Goal: Information Seeking & Learning: Find specific fact

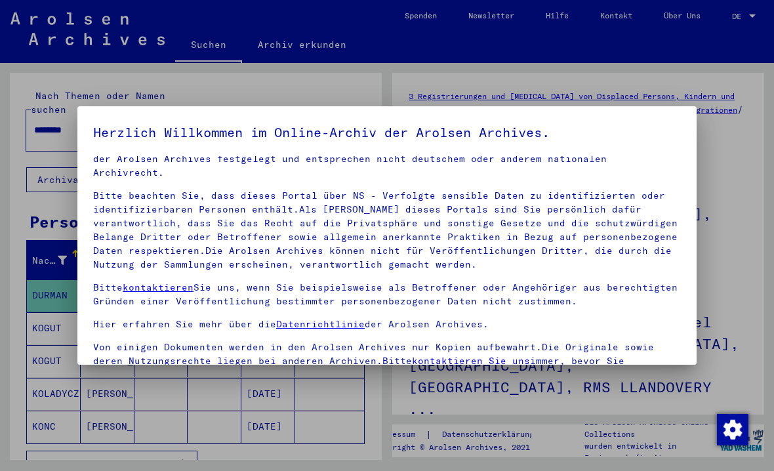
scroll to position [17, 0]
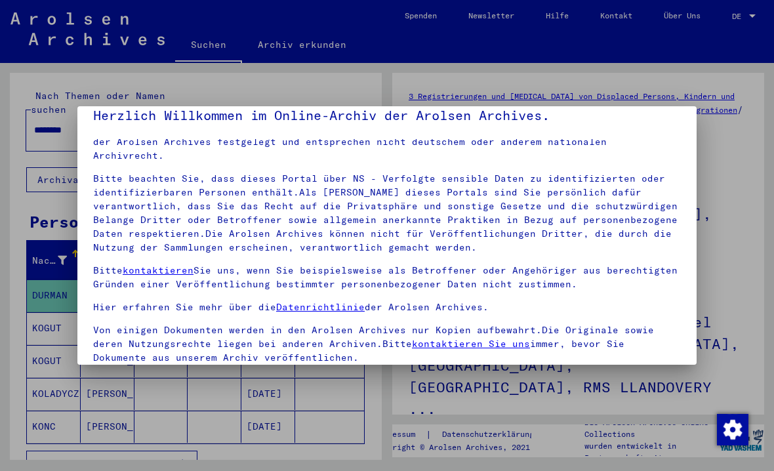
click at [127, 323] on p "Von einigen Dokumenten werden in den Arolsen Archives nur Kopien aufbewahrt.Die…" at bounding box center [387, 343] width 588 height 41
click at [93, 349] on p "Von einigen Dokumenten werden in den Arolsen Archives nur Kopien aufbewahrt.Die…" at bounding box center [387, 343] width 588 height 41
click at [101, 366] on div at bounding box center [387, 235] width 774 height 471
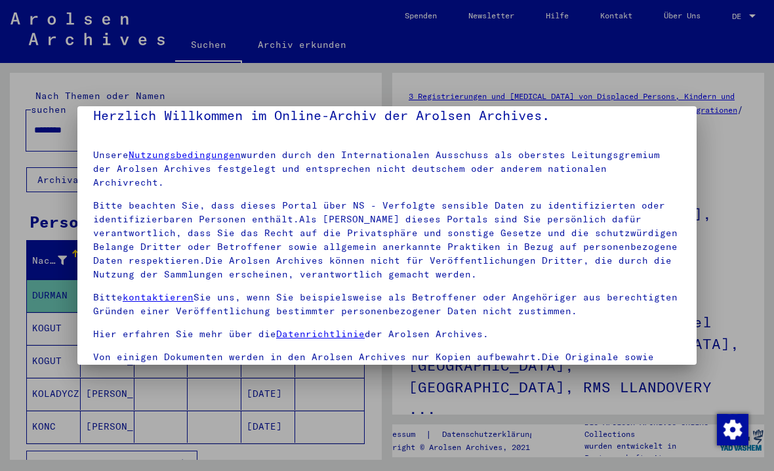
click at [101, 357] on p "Von einigen Dokumenten werden in den Arolsen Archives nur Kopien aufbewahrt.Die…" at bounding box center [387, 370] width 588 height 41
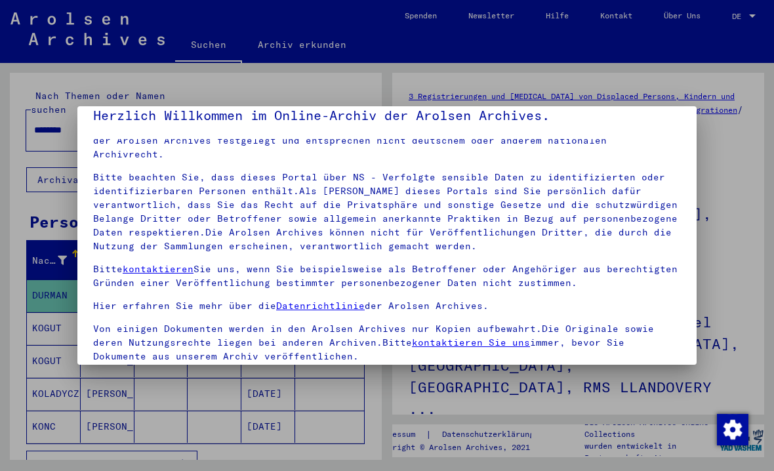
scroll to position [27, 0]
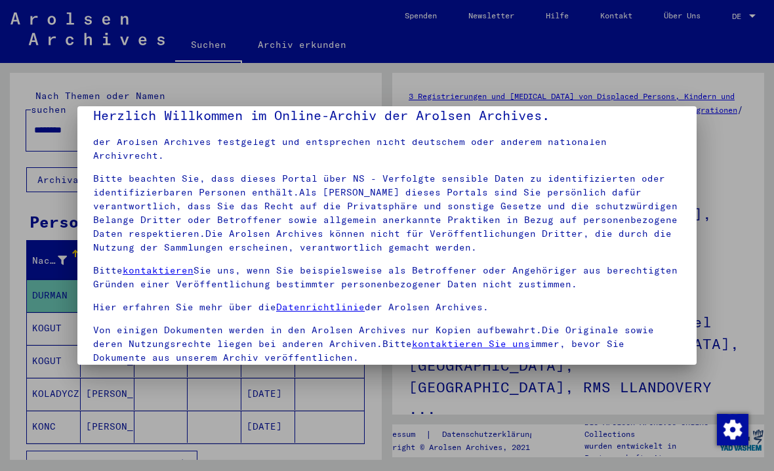
click at [98, 376] on span at bounding box center [98, 381] width 10 height 10
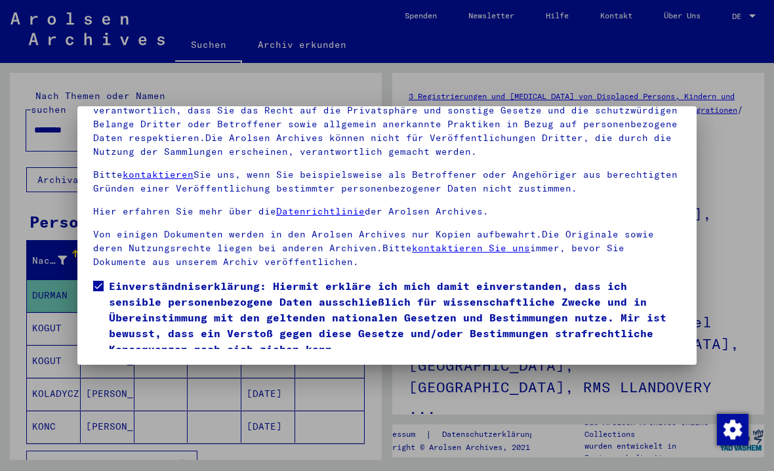
click at [132, 363] on button "Ich stimme zu" at bounding box center [142, 375] width 99 height 25
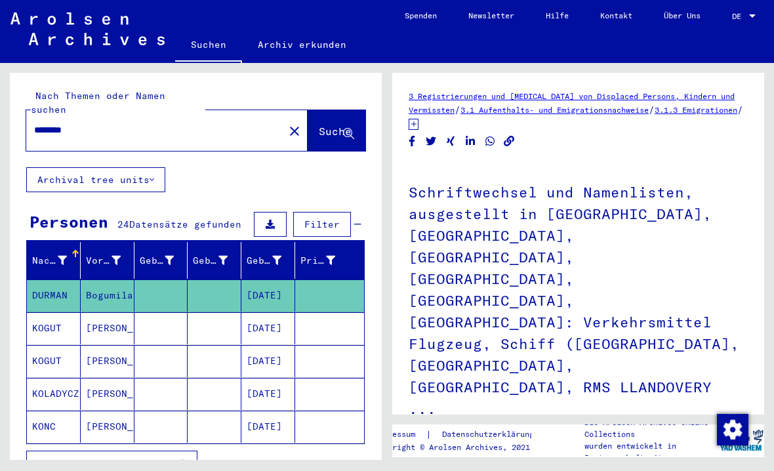
click at [64, 123] on input "********" at bounding box center [155, 130] width 242 height 14
click at [52, 123] on input "********" at bounding box center [155, 130] width 242 height 14
click at [59, 123] on input "********" at bounding box center [155, 130] width 242 height 14
type input "*****"
click at [319, 125] on span "Suche" at bounding box center [335, 131] width 33 height 13
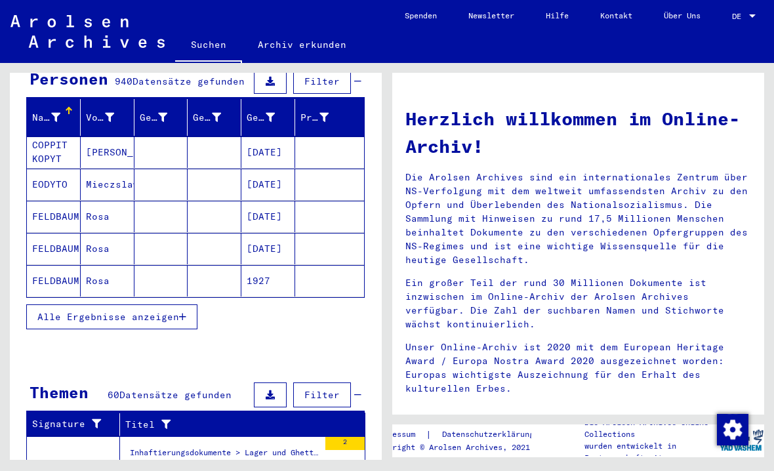
scroll to position [144, 0]
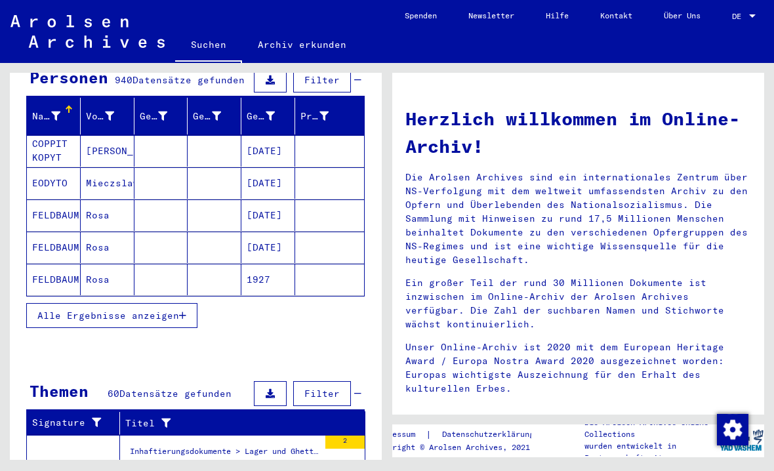
click at [45, 136] on mat-cell "COPPIT KOPYT" at bounding box center [54, 150] width 54 height 31
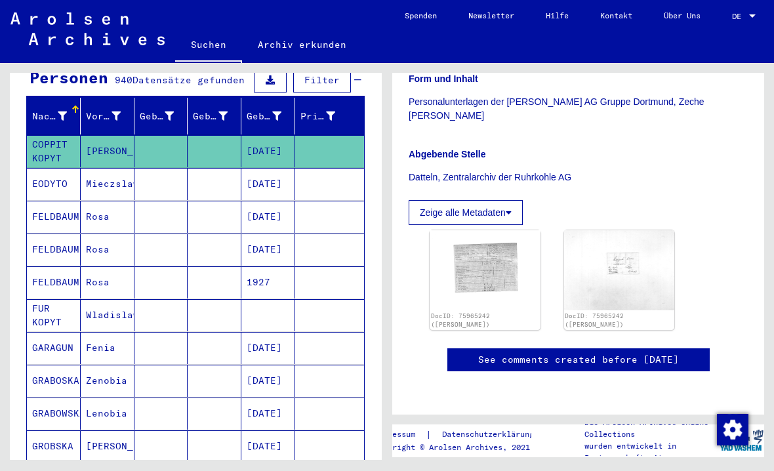
scroll to position [391, 0]
click at [483, 230] on img at bounding box center [485, 270] width 111 height 80
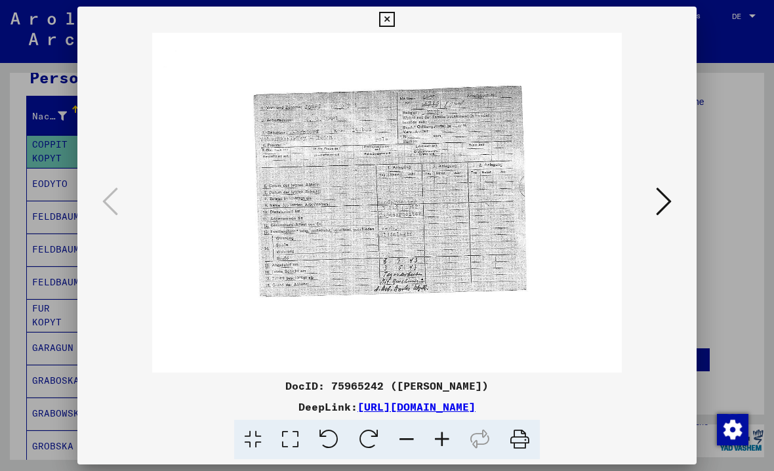
click at [60, 134] on div at bounding box center [387, 235] width 774 height 471
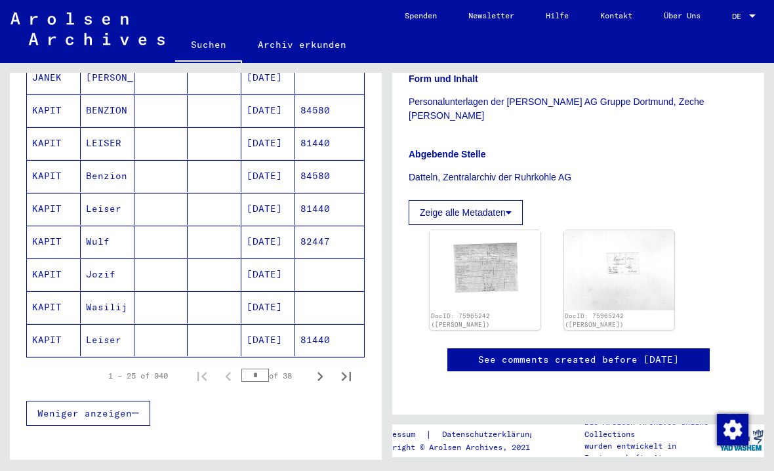
scroll to position [742, 0]
click at [319, 367] on icon "Next page" at bounding box center [320, 376] width 18 height 18
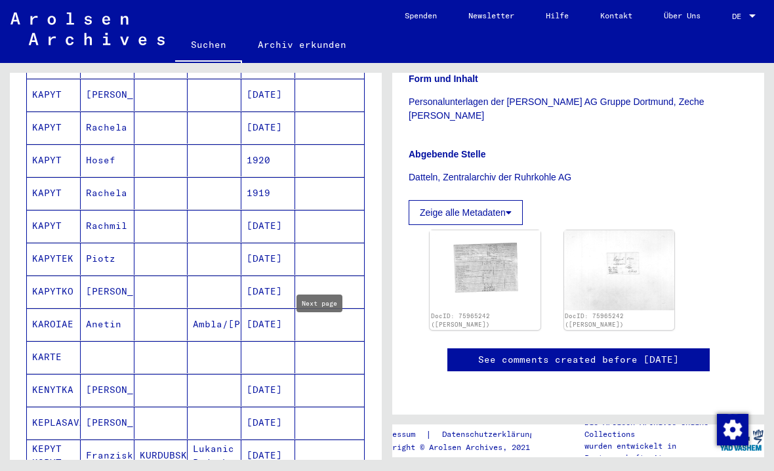
scroll to position [595, 0]
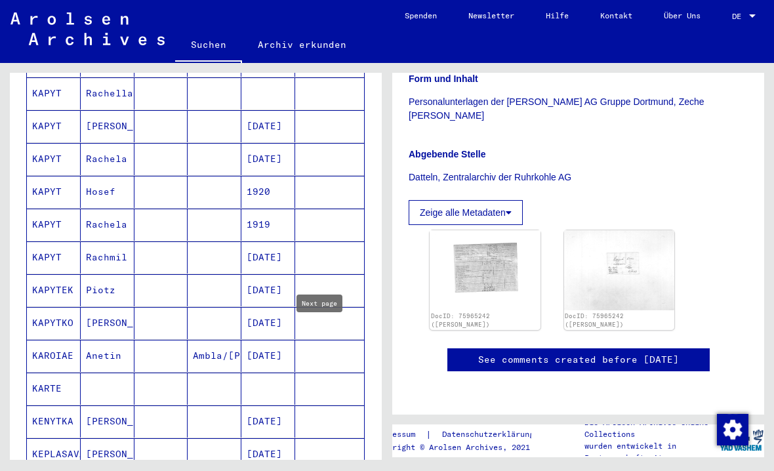
click at [47, 241] on mat-cell "KAPYT" at bounding box center [54, 257] width 54 height 32
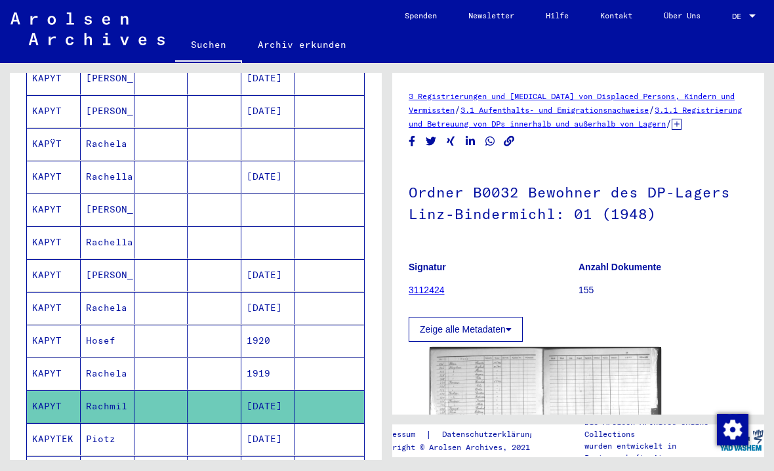
scroll to position [439, 0]
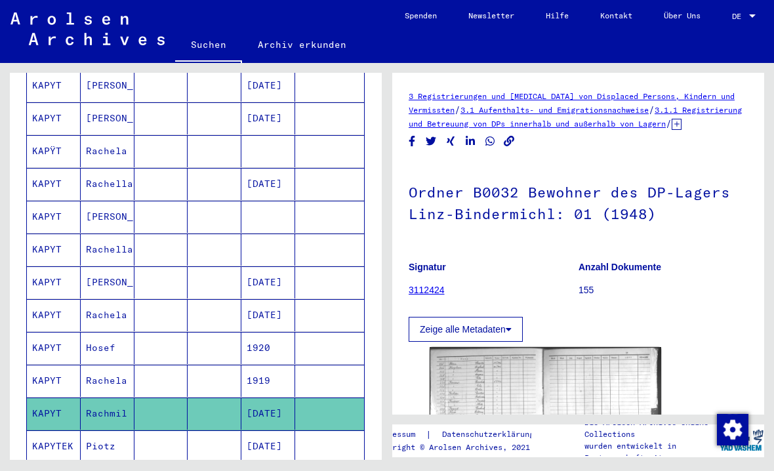
click at [49, 365] on mat-cell "KAPYT" at bounding box center [54, 381] width 54 height 32
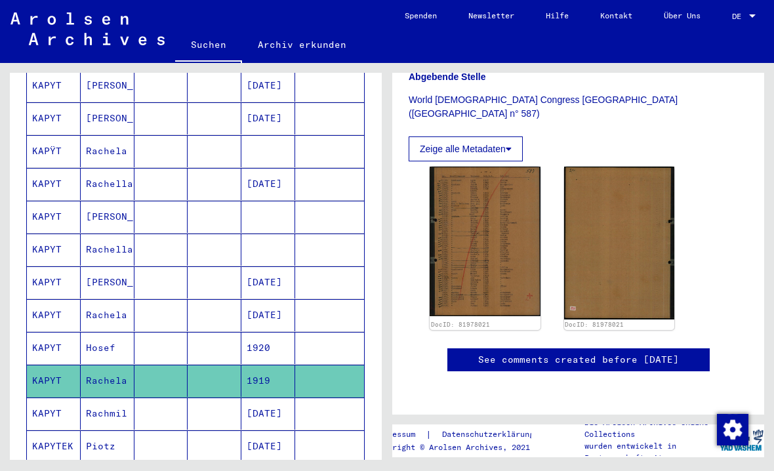
click at [46, 332] on mat-cell "KAPYT" at bounding box center [54, 348] width 54 height 32
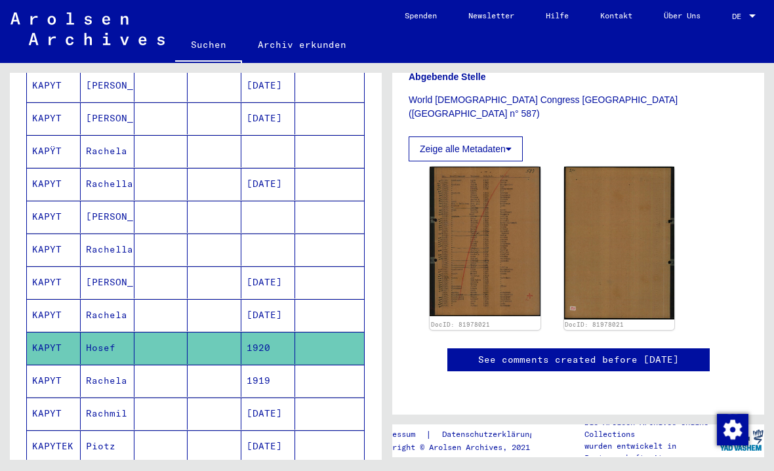
scroll to position [406, 0]
click at [45, 299] on mat-cell "KAPYT" at bounding box center [54, 315] width 54 height 32
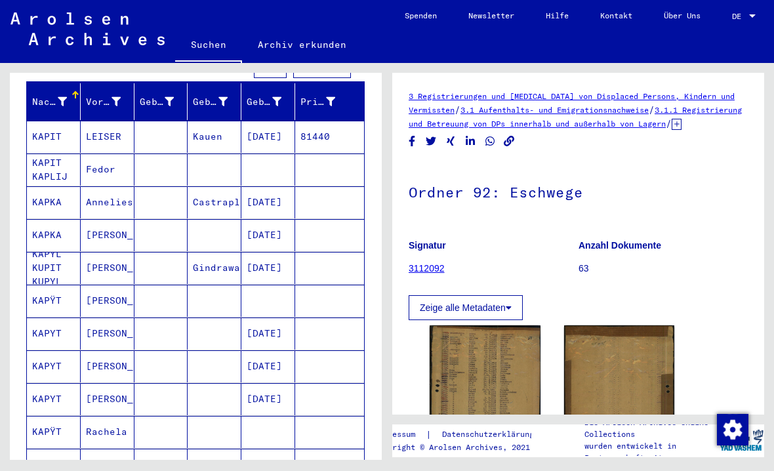
scroll to position [72, 0]
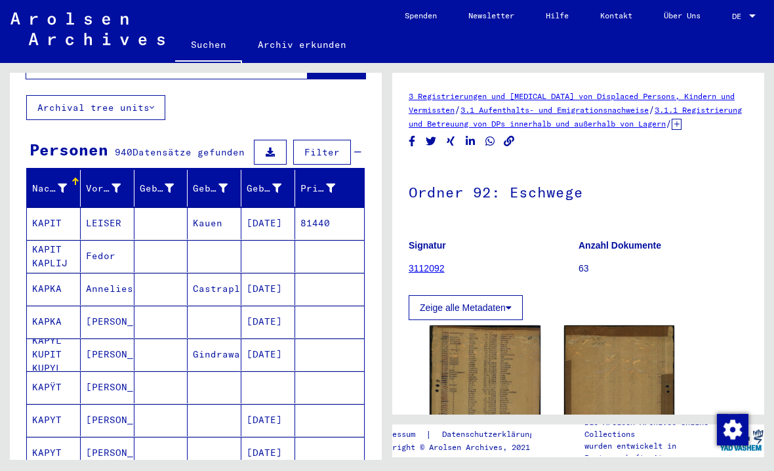
click at [46, 338] on mat-cell "KAPYL KUPIT KUPYL" at bounding box center [54, 354] width 54 height 32
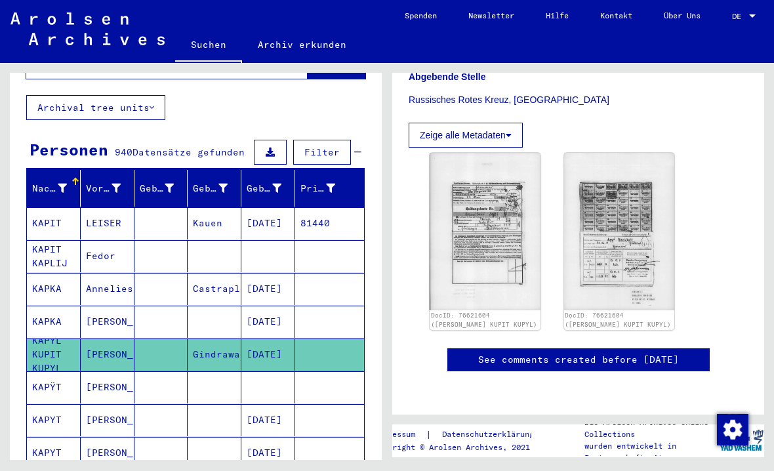
scroll to position [478, 0]
click at [465, 208] on img at bounding box center [485, 231] width 111 height 157
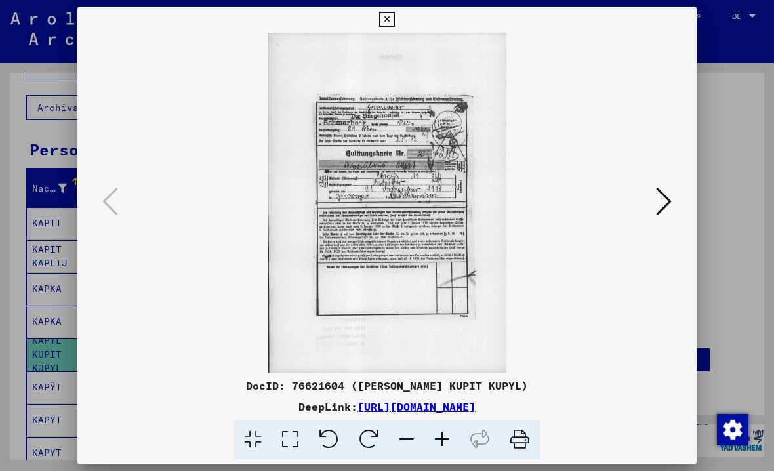
click at [662, 207] on icon at bounding box center [664, 201] width 16 height 31
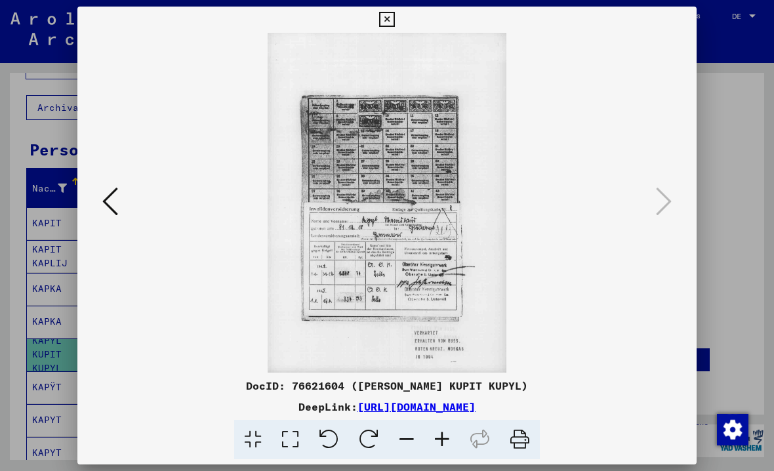
click at [108, 197] on icon at bounding box center [110, 201] width 16 height 31
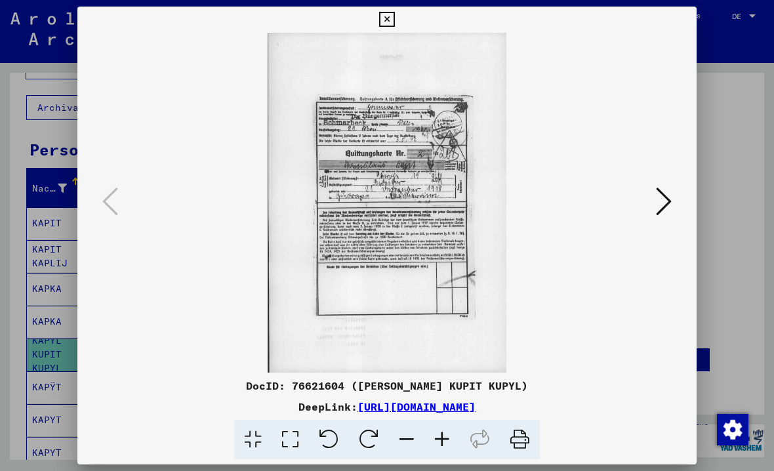
click at [9, 146] on div at bounding box center [387, 235] width 774 height 471
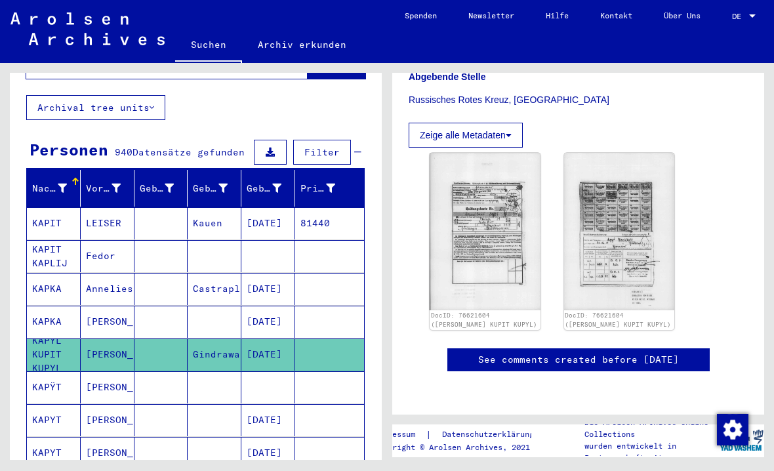
click at [33, 273] on mat-cell "KAPKA" at bounding box center [54, 289] width 54 height 32
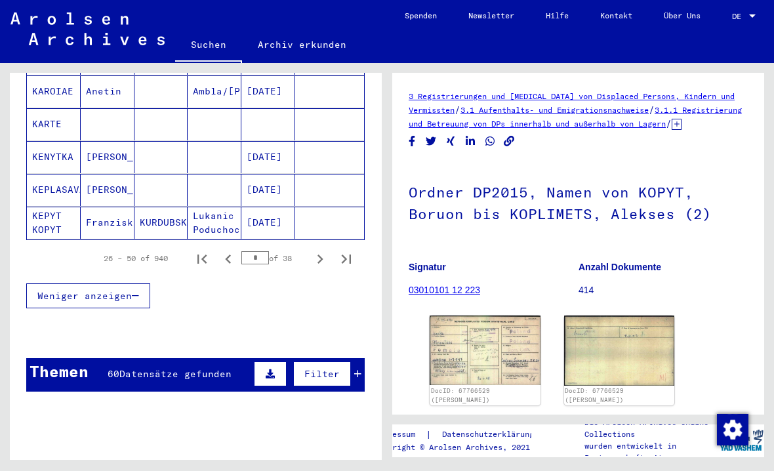
scroll to position [847, 0]
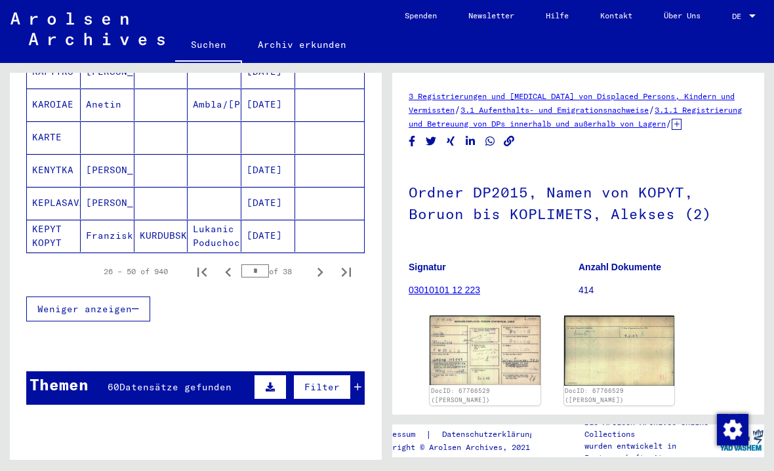
click at [45, 220] on mat-cell "KEPYT KOPYT" at bounding box center [54, 236] width 54 height 32
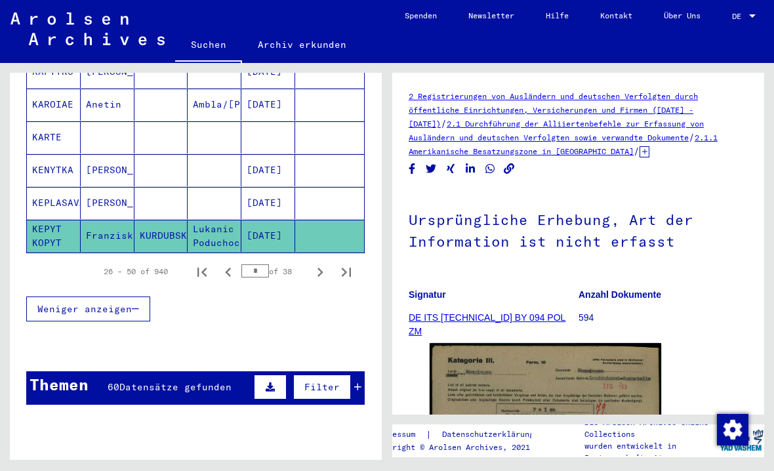
click at [315, 263] on icon "Next page" at bounding box center [320, 272] width 18 height 18
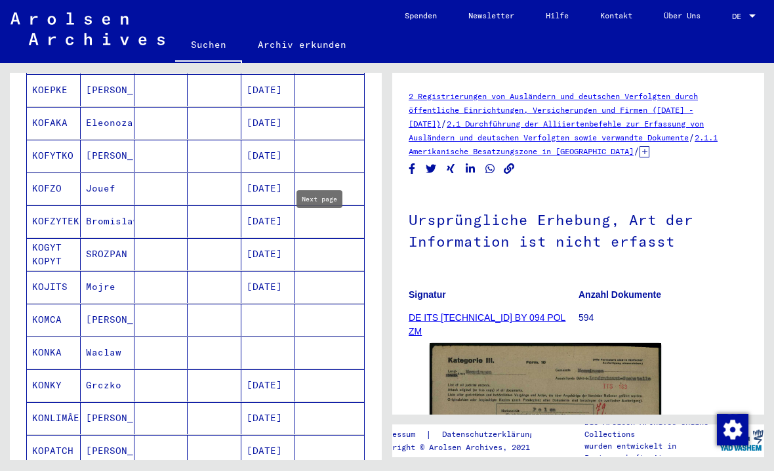
scroll to position [467, 0]
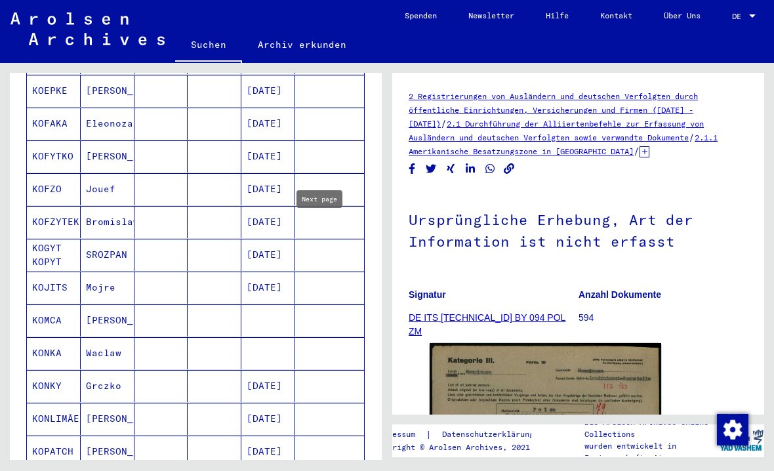
click at [57, 239] on mat-cell "KOGYT KOPYT" at bounding box center [54, 255] width 54 height 32
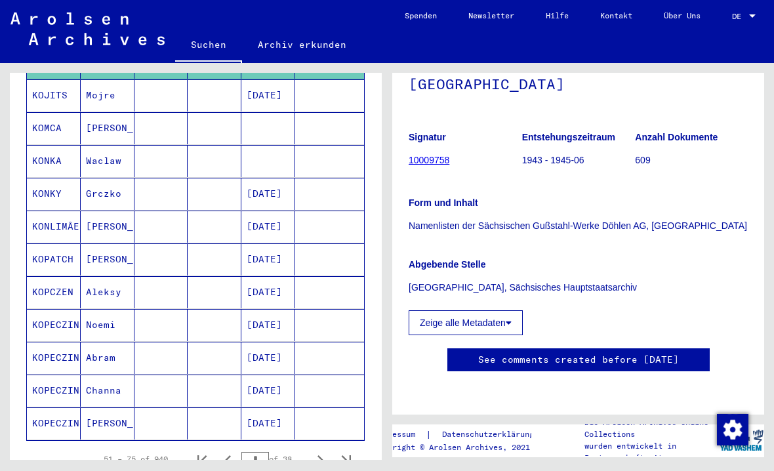
scroll to position [673, 0]
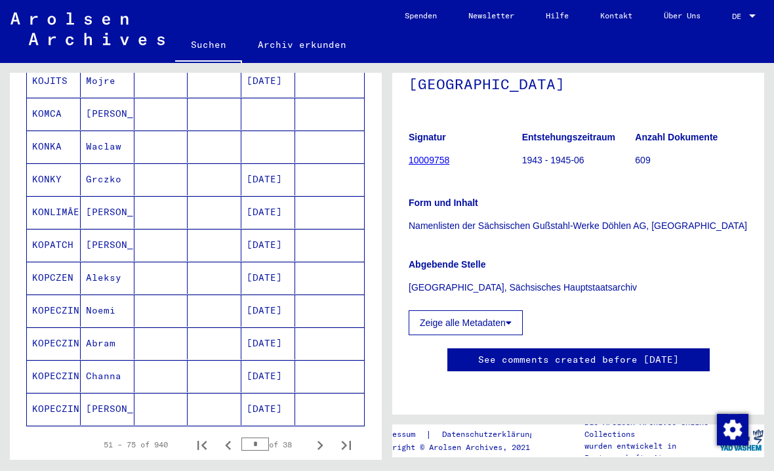
click at [317, 436] on icon "Next page" at bounding box center [320, 445] width 18 height 18
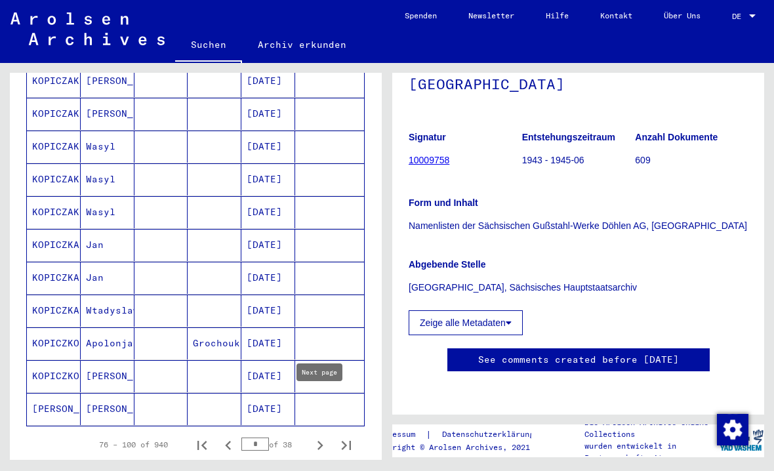
click at [317, 436] on icon "Next page" at bounding box center [320, 445] width 18 height 18
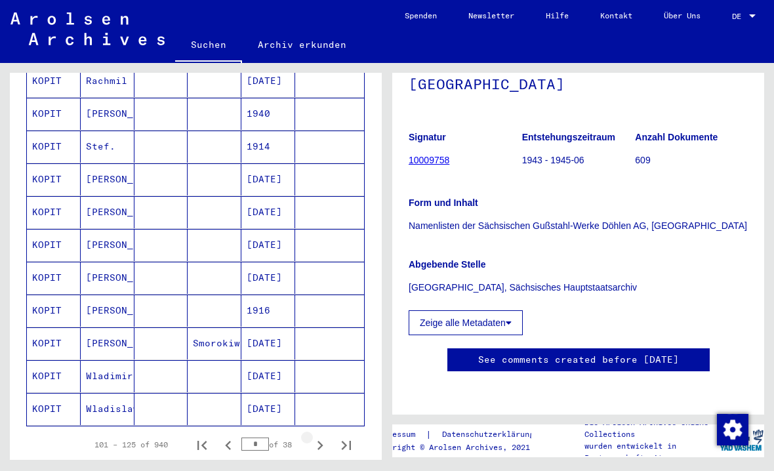
click at [325, 436] on icon "Next page" at bounding box center [320, 445] width 18 height 18
type input "*"
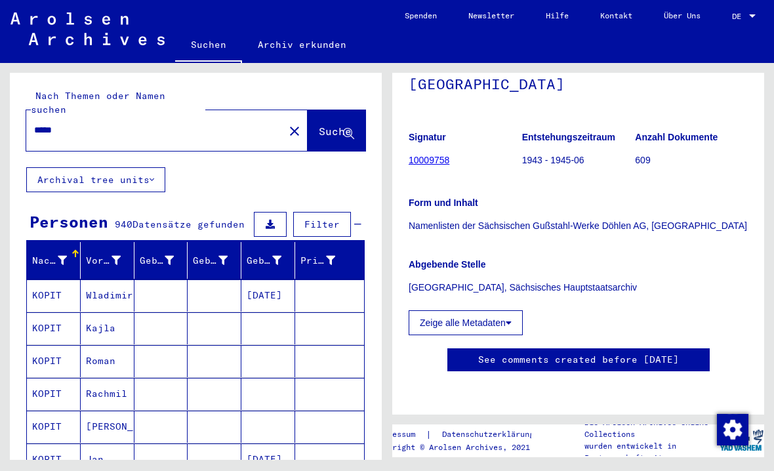
scroll to position [0, 0]
click at [53, 254] on div "Nachname" at bounding box center [49, 261] width 35 height 14
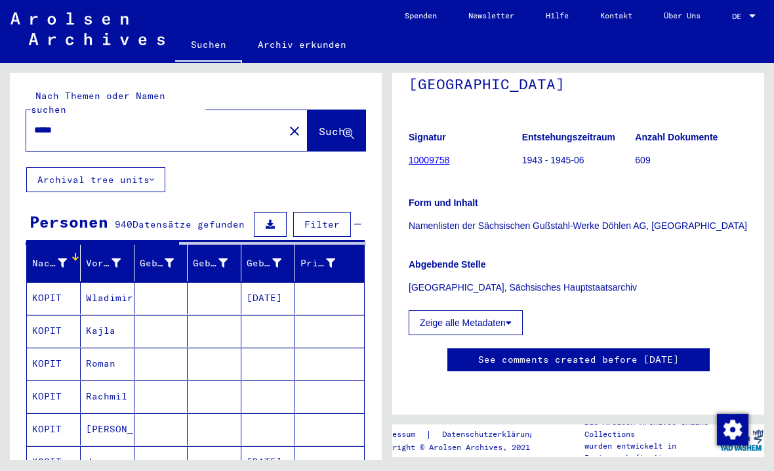
click at [50, 256] on div "Nachname" at bounding box center [49, 263] width 35 height 14
